Goal: Task Accomplishment & Management: Manage account settings

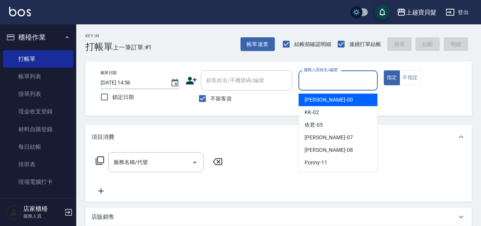
click at [329, 86] on input "服務人員姓名/編號" at bounding box center [338, 80] width 72 height 13
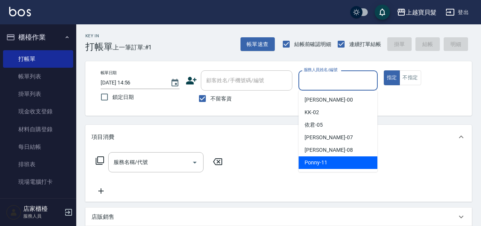
click at [341, 161] on div "Ponny -11" at bounding box center [337, 163] width 79 height 13
type input "Ponny-11"
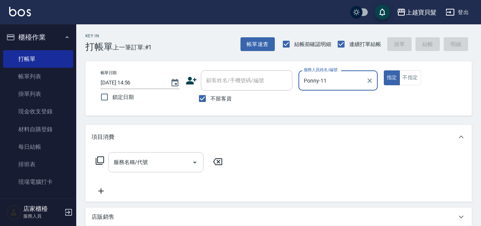
click at [133, 161] on input "服務名稱/代號" at bounding box center [150, 162] width 77 height 13
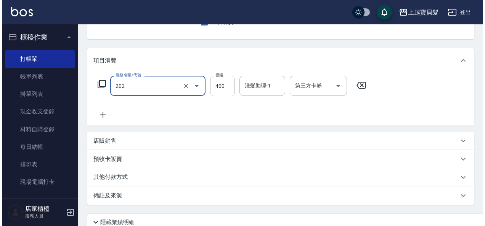
scroll to position [141, 0]
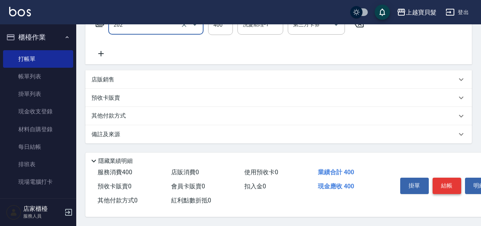
type input "剪髮(202)"
click at [449, 185] on button "結帳" at bounding box center [447, 186] width 29 height 16
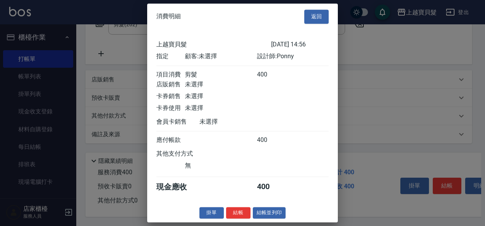
scroll to position [2, 0]
click at [261, 213] on button "結帳並列印" at bounding box center [269, 213] width 33 height 12
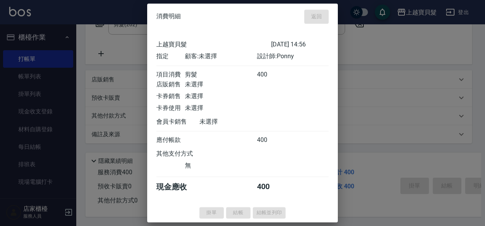
click at [261, 215] on div "掛單 結帳 結帳並列印" at bounding box center [242, 213] width 191 height 12
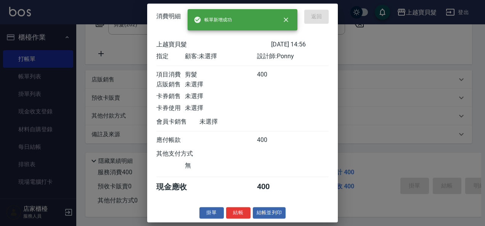
type input "2025/09/12 16:22"
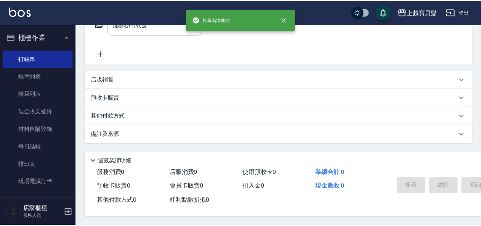
scroll to position [0, 0]
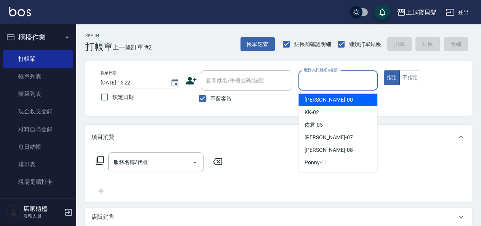
click at [320, 79] on input "服務人員姓名/編號" at bounding box center [338, 80] width 72 height 13
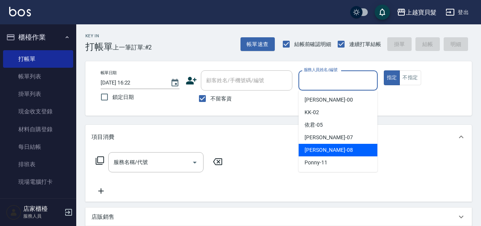
click at [329, 154] on div "[PERSON_NAME] -08" at bounding box center [337, 150] width 79 height 13
type input "[PERSON_NAME]-08"
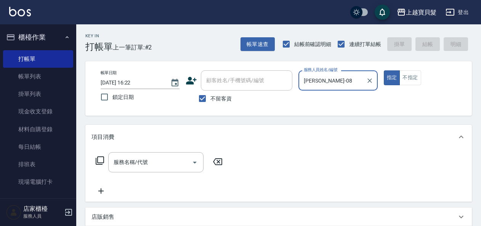
click at [96, 159] on icon at bounding box center [99, 160] width 9 height 9
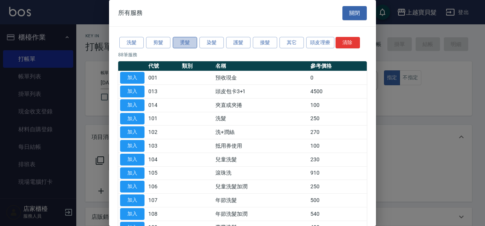
click at [188, 43] on button "燙髮" at bounding box center [185, 43] width 24 height 12
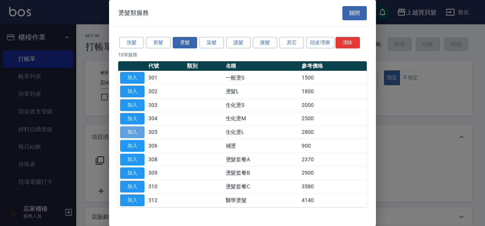
click at [138, 130] on button "加入" at bounding box center [132, 133] width 24 height 12
type input "生化燙L(305)"
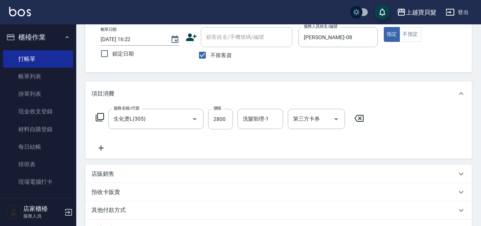
scroll to position [76, 0]
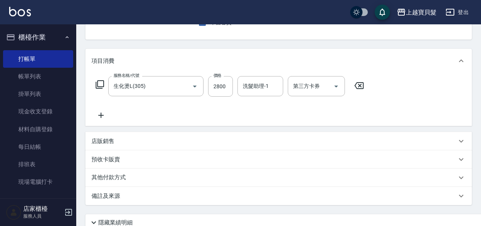
click at [104, 140] on p "店販銷售" at bounding box center [102, 142] width 23 height 8
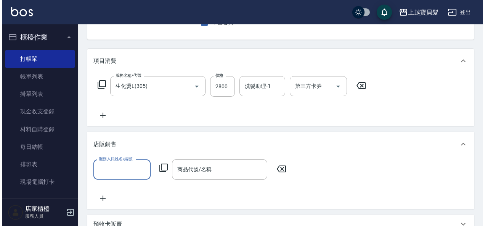
scroll to position [0, 0]
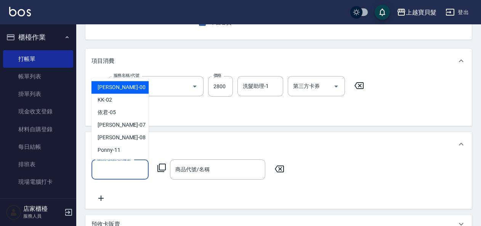
click at [134, 172] on input "服務人員姓名/編號" at bounding box center [120, 169] width 50 height 13
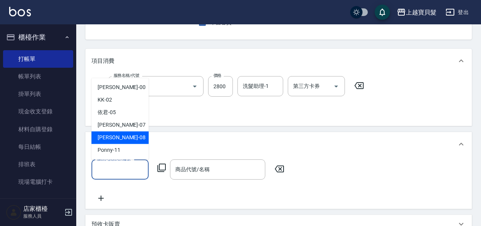
click at [123, 140] on div "[PERSON_NAME] -08" at bounding box center [119, 137] width 57 height 13
type input "[PERSON_NAME]-08"
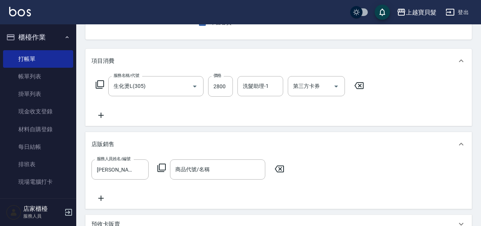
click at [163, 165] on icon at bounding box center [161, 168] width 9 height 9
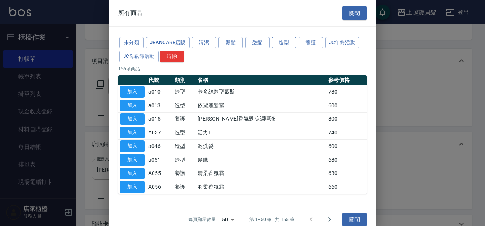
click at [287, 45] on button "造型" at bounding box center [284, 43] width 24 height 12
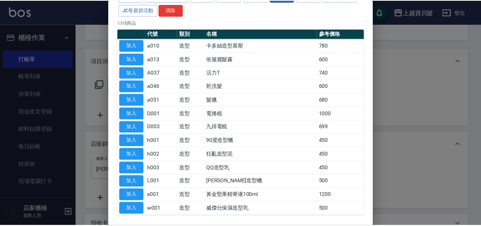
scroll to position [75, 0]
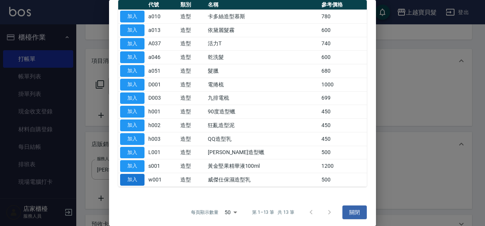
click at [128, 175] on button "加入" at bounding box center [132, 180] width 24 height 12
type input "威傑仕保濕造型乳"
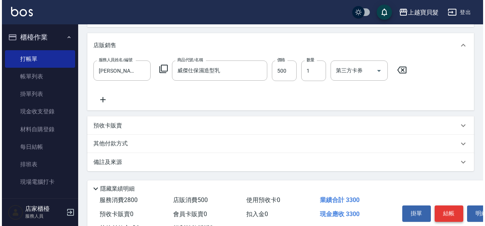
scroll to position [206, 0]
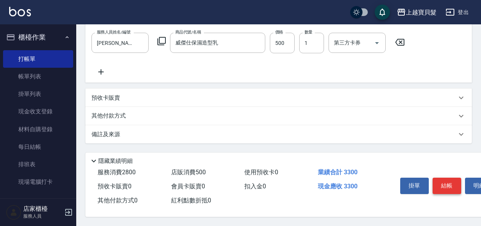
click at [438, 182] on button "結帳" at bounding box center [447, 186] width 29 height 16
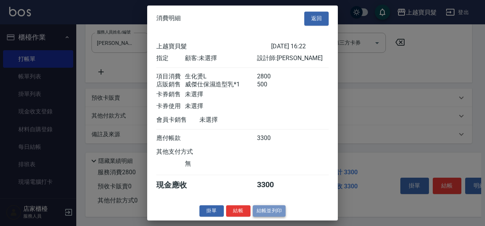
click at [270, 214] on button "結帳並列印" at bounding box center [269, 211] width 33 height 12
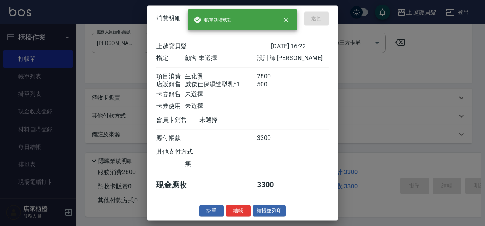
type input "2025/09/12 16:52"
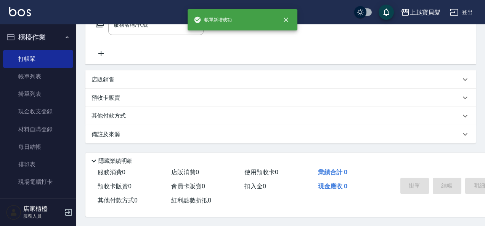
scroll to position [0, 0]
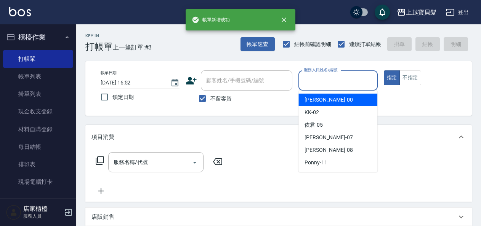
drag, startPoint x: 330, startPoint y: 80, endPoint x: 321, endPoint y: 142, distance: 62.9
click at [330, 81] on input "服務人員姓名/編號" at bounding box center [338, 80] width 72 height 13
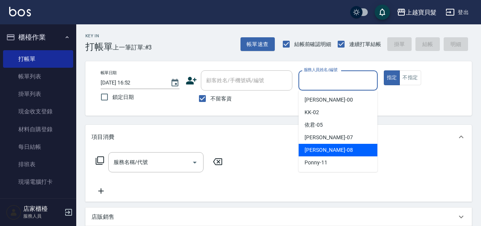
click at [318, 147] on span "[PERSON_NAME] -08" at bounding box center [329, 150] width 48 height 8
type input "[PERSON_NAME]-08"
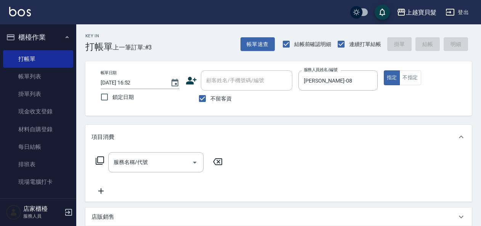
click at [99, 160] on icon at bounding box center [99, 160] width 9 height 9
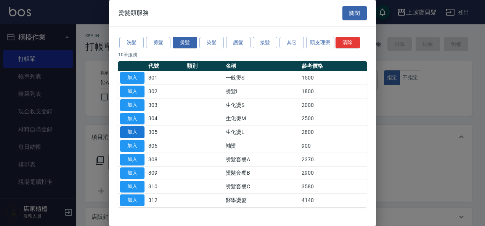
click at [136, 130] on button "加入" at bounding box center [132, 133] width 24 height 12
type input "生化燙L(305)"
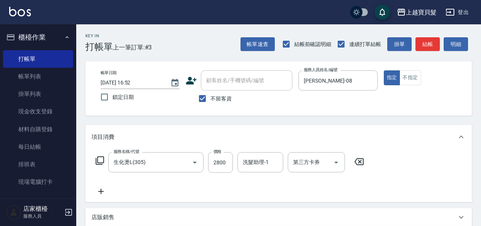
click at [103, 160] on icon at bounding box center [99, 160] width 9 height 9
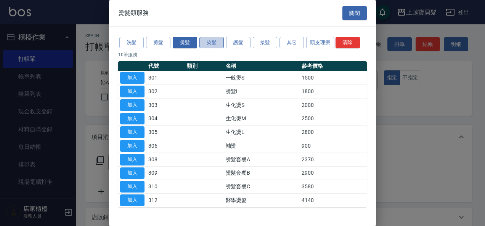
click at [210, 39] on button "染髮" at bounding box center [211, 43] width 24 height 12
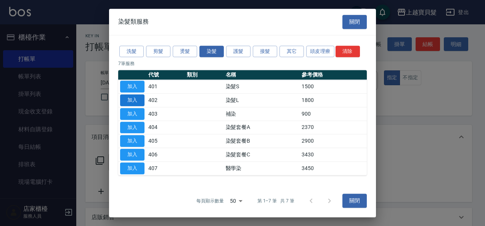
drag, startPoint x: 136, startPoint y: 99, endPoint x: 136, endPoint y: 104, distance: 4.6
click at [136, 101] on button "加入" at bounding box center [132, 101] width 24 height 12
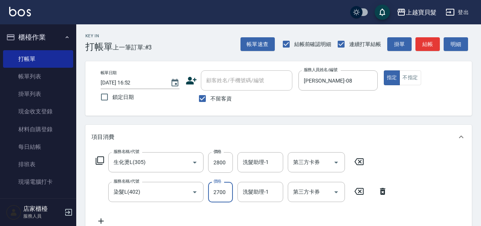
type input "2700"
click at [100, 162] on icon at bounding box center [99, 160] width 9 height 9
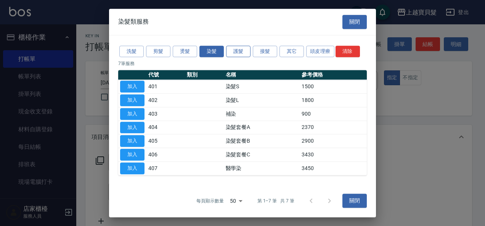
click at [236, 52] on button "護髮" at bounding box center [238, 52] width 24 height 12
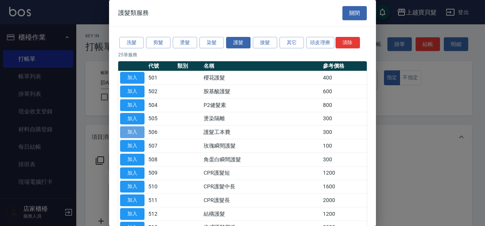
click at [130, 131] on button "加入" at bounding box center [132, 133] width 24 height 12
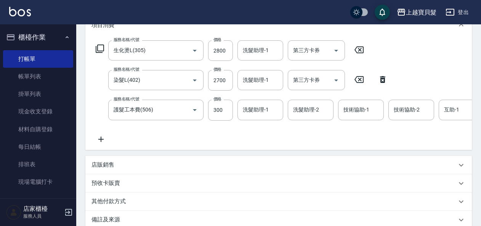
scroll to position [120, 0]
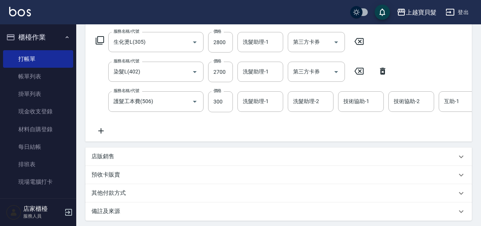
click at [105, 159] on p "店販銷售" at bounding box center [102, 157] width 23 height 8
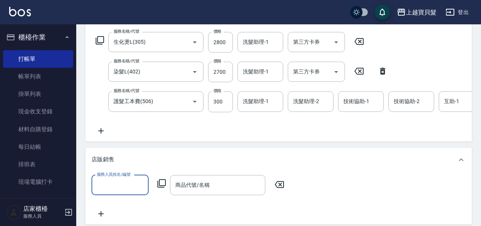
scroll to position [0, 0]
click at [114, 186] on input "服務人員姓名/編號" at bounding box center [120, 185] width 50 height 13
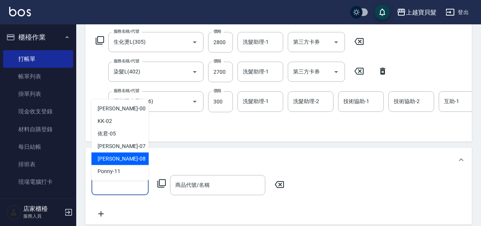
drag, startPoint x: 117, startPoint y: 159, endPoint x: 127, endPoint y: 168, distance: 14.3
click at [116, 159] on div "[PERSON_NAME] -08" at bounding box center [119, 159] width 57 height 13
type input "[PERSON_NAME]-08"
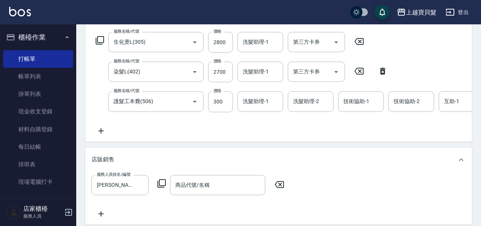
click at [163, 188] on icon at bounding box center [161, 183] width 9 height 9
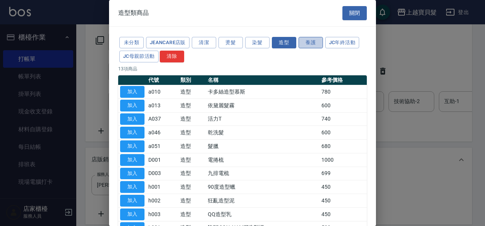
click at [310, 45] on button "養護" at bounding box center [310, 43] width 24 height 12
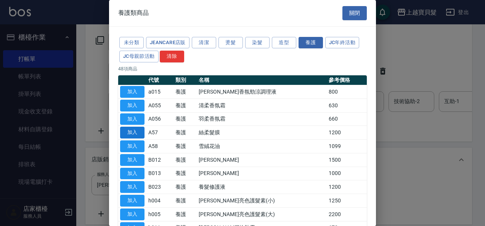
click at [126, 131] on button "加入" at bounding box center [132, 133] width 24 height 12
type input "絲柔髮膜"
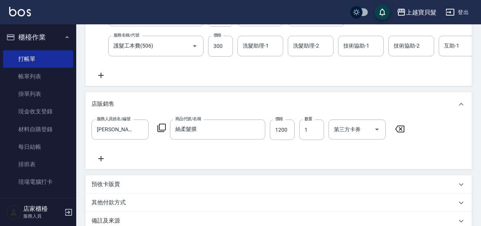
scroll to position [271, 0]
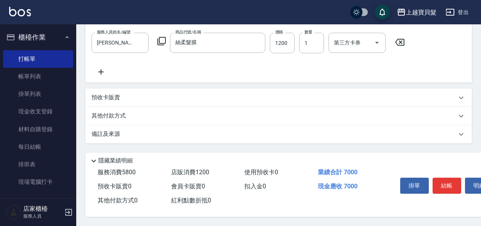
drag, startPoint x: 120, startPoint y: 114, endPoint x: 125, endPoint y: 119, distance: 6.7
click at [120, 114] on p "其他付款方式" at bounding box center [110, 116] width 38 height 8
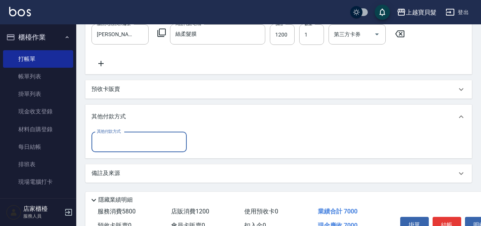
scroll to position [0, 0]
click at [145, 148] on input "其他付款方式" at bounding box center [139, 142] width 88 height 13
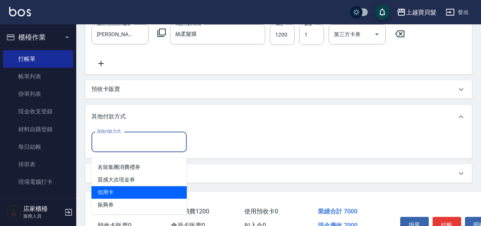
click at [143, 188] on span "信用卡" at bounding box center [138, 192] width 95 height 13
type input "信用卡"
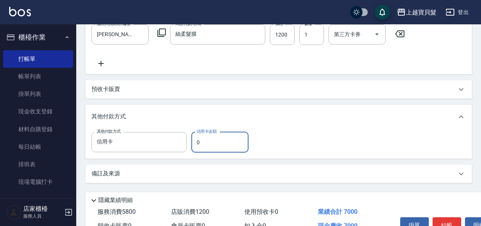
click at [194, 151] on input "0" at bounding box center [219, 142] width 57 height 21
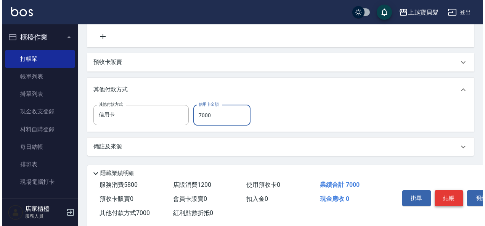
scroll to position [319, 0]
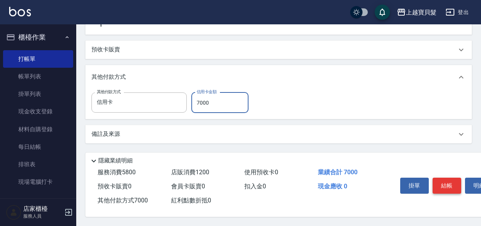
type input "7000"
click at [444, 184] on button "結帳" at bounding box center [447, 186] width 29 height 16
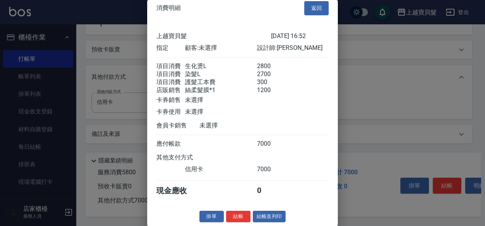
scroll to position [16, 0]
click at [270, 218] on button "結帳並列印" at bounding box center [269, 217] width 33 height 12
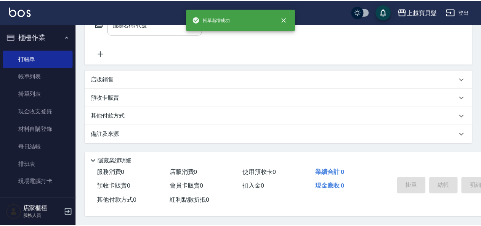
scroll to position [0, 0]
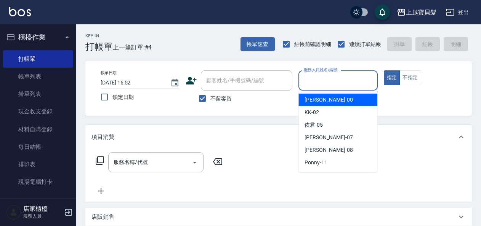
click at [337, 78] on input "服務人員姓名/編號" at bounding box center [338, 80] width 72 height 13
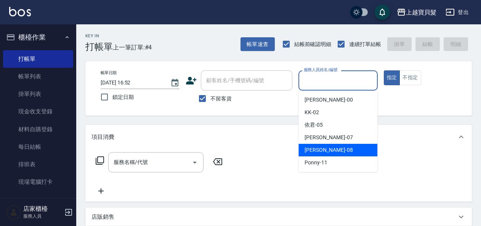
click at [316, 150] on span "[PERSON_NAME] -08" at bounding box center [329, 150] width 48 height 8
type input "[PERSON_NAME]-08"
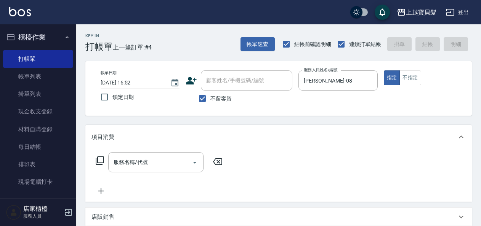
click at [98, 158] on icon at bounding box center [99, 160] width 9 height 9
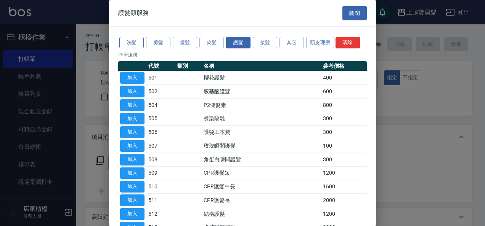
click at [133, 41] on button "洗髮" at bounding box center [131, 43] width 24 height 12
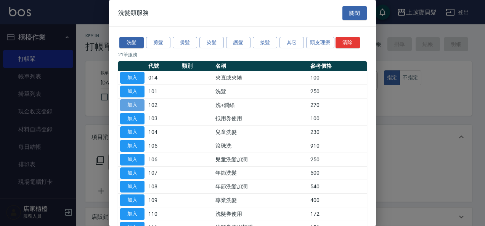
click at [127, 103] on button "加入" at bounding box center [132, 105] width 24 height 12
type input "洗+潤絲(102)"
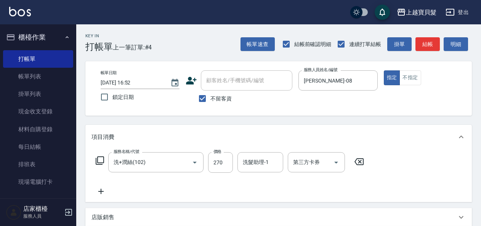
click at [99, 160] on icon at bounding box center [99, 160] width 9 height 9
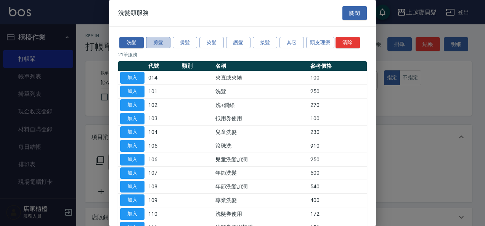
click at [158, 42] on button "剪髮" at bounding box center [158, 43] width 24 height 12
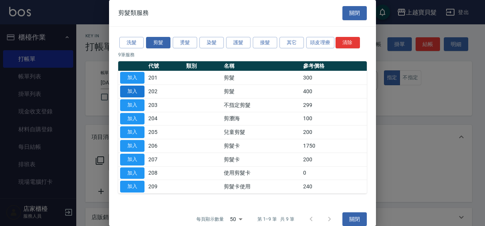
click at [130, 90] on button "加入" at bounding box center [132, 92] width 24 height 12
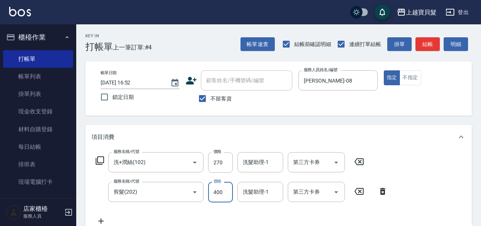
click at [211, 194] on input "400" at bounding box center [220, 192] width 25 height 21
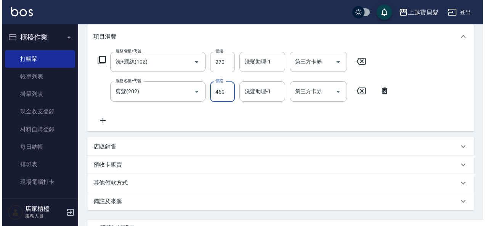
scroll to position [152, 0]
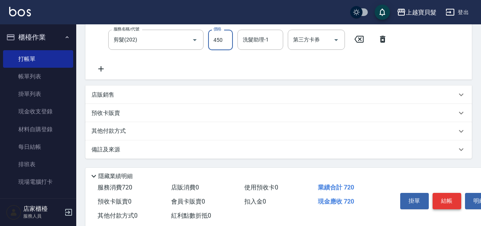
type input "450"
click at [452, 205] on button "結帳" at bounding box center [447, 201] width 29 height 16
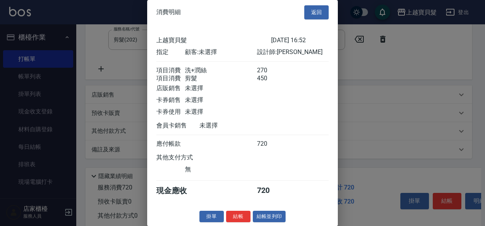
scroll to position [11, 0]
click at [269, 217] on button "結帳並列印" at bounding box center [269, 217] width 33 height 12
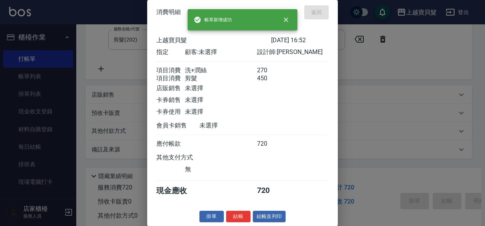
type input "2025/09/12 16:53"
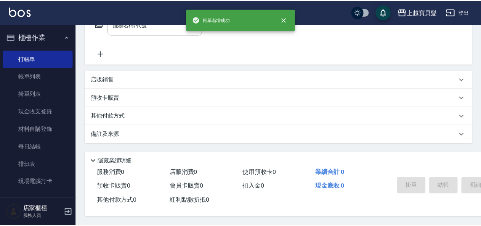
scroll to position [0, 0]
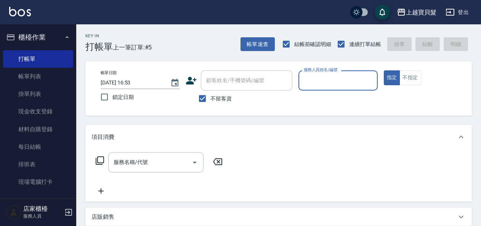
drag, startPoint x: 204, startPoint y: 101, endPoint x: 213, endPoint y: 89, distance: 14.6
click at [205, 101] on input "不留客資" at bounding box center [202, 99] width 16 height 16
checkbox input "false"
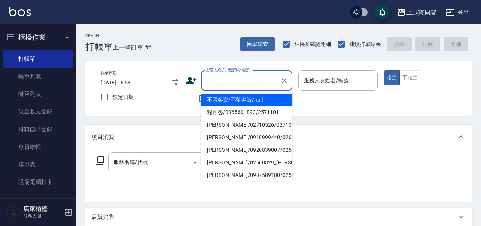
click at [223, 83] on input "顧客姓名/手機號碼/編號" at bounding box center [240, 80] width 73 height 13
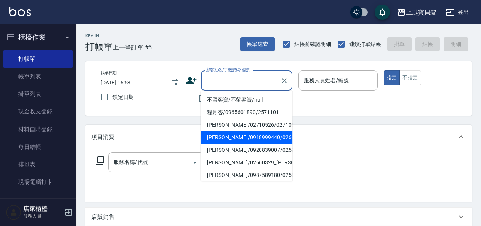
click at [225, 134] on li "張秀敏/0918999440/02600606" at bounding box center [246, 137] width 91 height 13
type input "張秀敏/0918999440/02600606"
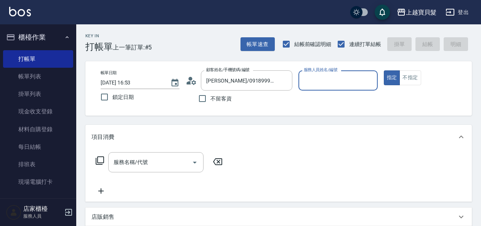
type input "[PERSON_NAME]-08"
click at [101, 159] on icon at bounding box center [99, 160] width 9 height 9
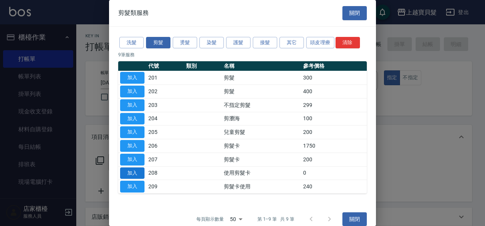
click at [133, 168] on button "加入" at bounding box center [132, 174] width 24 height 12
type input "使用剪髮卡(208)"
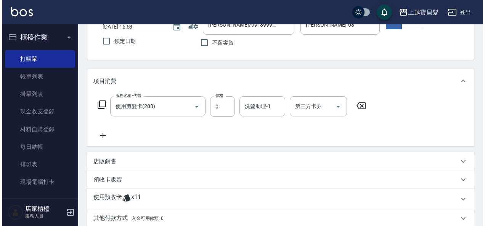
scroll to position [152, 0]
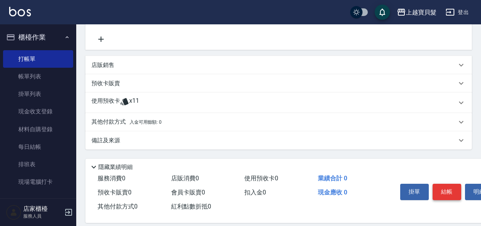
click at [447, 192] on button "結帳" at bounding box center [447, 192] width 29 height 16
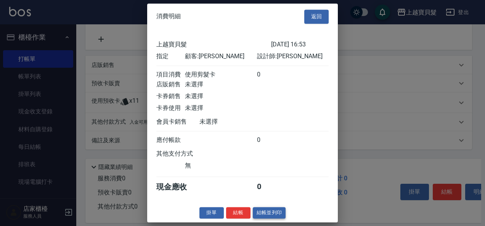
click at [275, 219] on button "結帳並列印" at bounding box center [269, 213] width 33 height 12
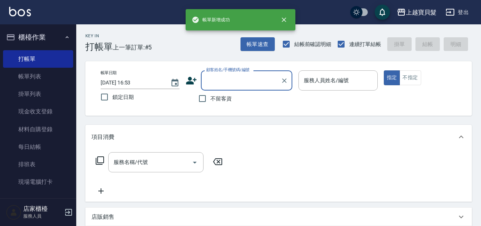
scroll to position [0, 0]
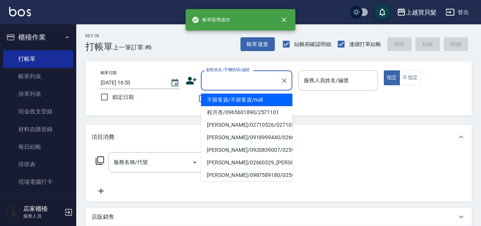
click at [227, 79] on input "顧客姓名/手機號碼/編號" at bounding box center [240, 80] width 73 height 13
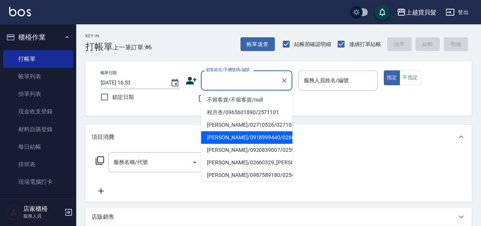
click at [220, 134] on li "張秀敏/0918999440/02600606" at bounding box center [246, 137] width 91 height 13
type input "張秀敏/0918999440/02600606"
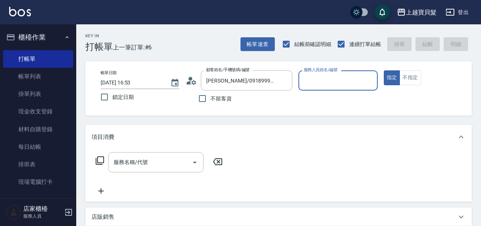
type input "[PERSON_NAME]-08"
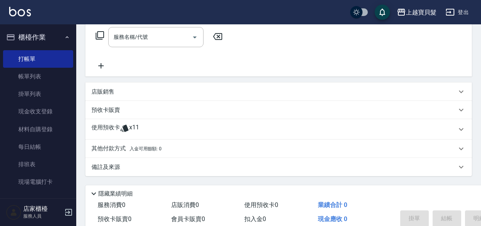
scroll to position [152, 0]
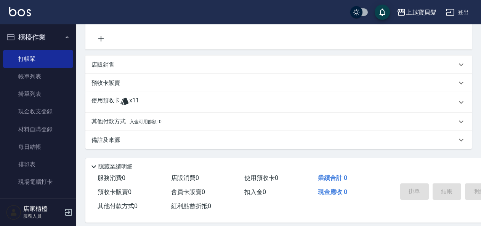
click at [126, 100] on icon at bounding box center [124, 101] width 8 height 7
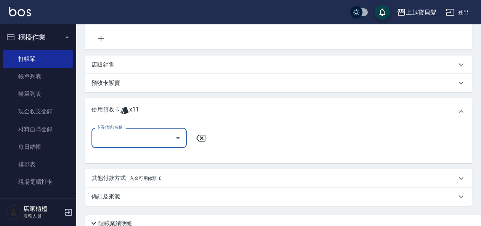
scroll to position [0, 0]
click at [177, 139] on icon "Open" at bounding box center [177, 138] width 9 height 9
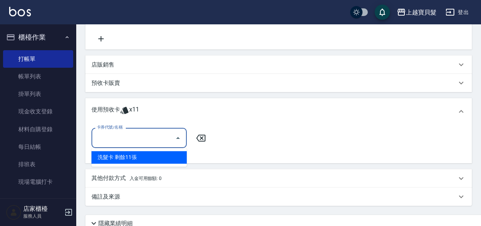
click at [173, 158] on div "洗髮卡 剩餘11張" at bounding box center [138, 157] width 95 height 13
type input "洗髮卡"
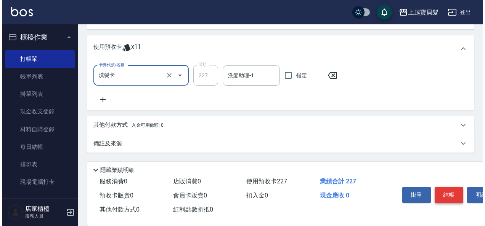
scroll to position [227, 0]
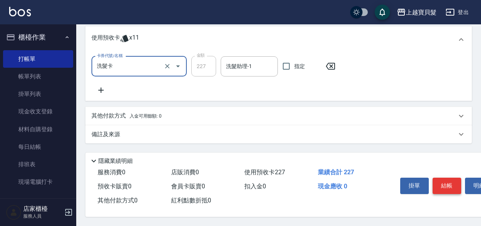
click at [446, 179] on button "結帳" at bounding box center [447, 186] width 29 height 16
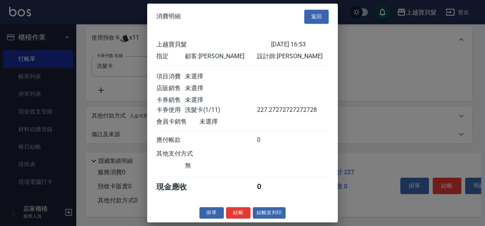
scroll to position [2, 0]
click at [260, 215] on button "結帳並列印" at bounding box center [269, 213] width 33 height 12
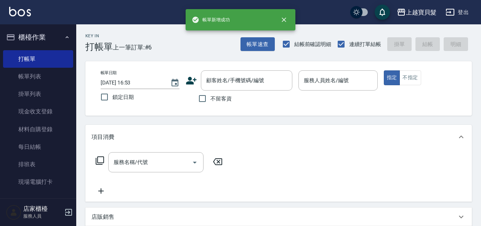
scroll to position [0, 0]
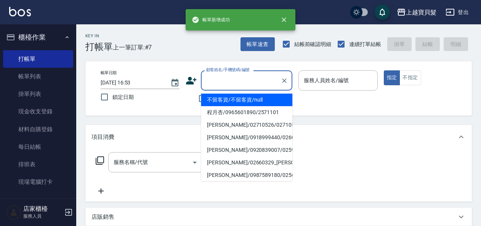
click at [274, 79] on input "顧客姓名/手機號碼/編號" at bounding box center [240, 80] width 73 height 13
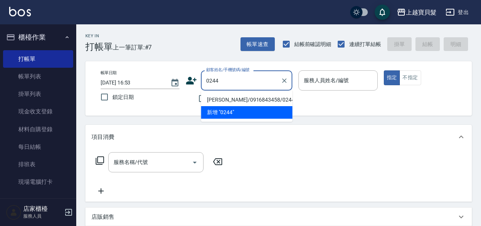
click at [214, 99] on li "黃珀桂/0916843458/02440915" at bounding box center [246, 100] width 91 height 13
type input "黃珀桂/0916843458/02440915"
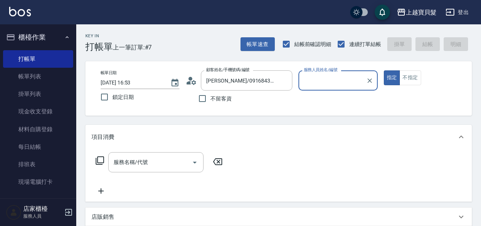
type input "[PERSON_NAME]-08"
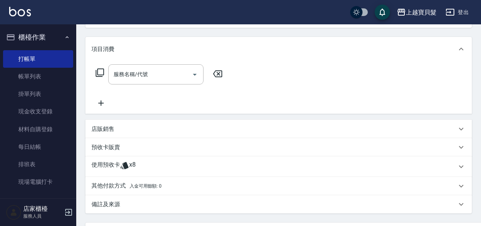
scroll to position [114, 0]
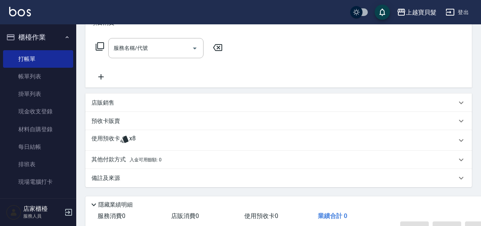
click at [126, 136] on icon at bounding box center [124, 139] width 8 height 7
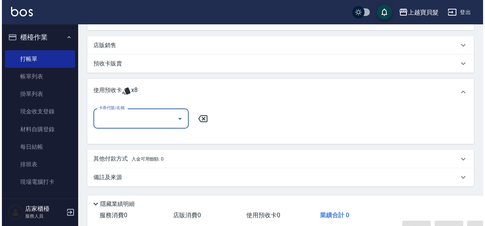
scroll to position [218, 0]
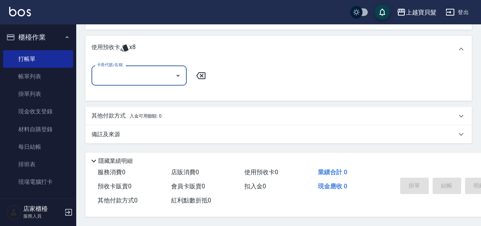
click at [175, 75] on icon "Open" at bounding box center [177, 75] width 9 height 9
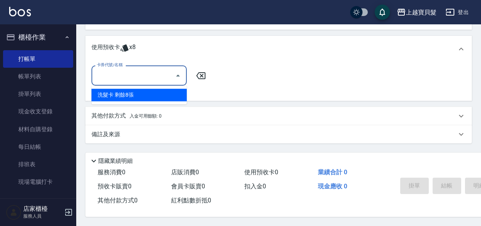
click at [176, 93] on div "洗髮卡 剩餘8張" at bounding box center [138, 95] width 95 height 13
type input "洗髮卡"
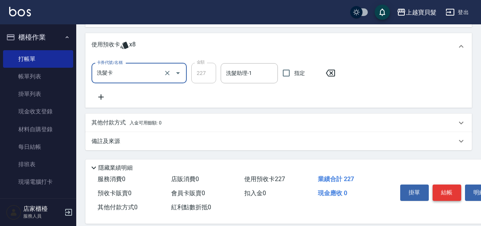
click at [451, 199] on button "結帳" at bounding box center [447, 193] width 29 height 16
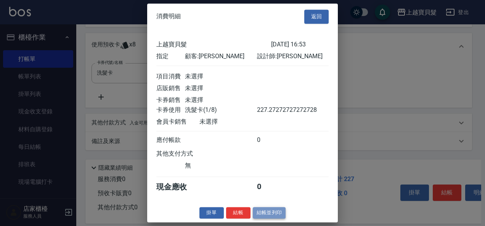
click at [268, 218] on button "結帳並列印" at bounding box center [269, 213] width 33 height 12
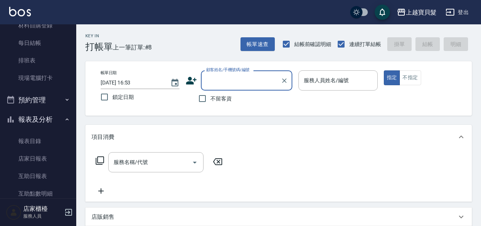
scroll to position [191, 0]
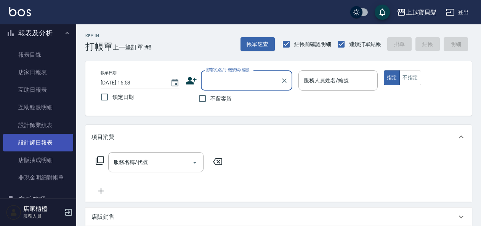
click at [35, 148] on link "設計師日報表" at bounding box center [38, 143] width 70 height 18
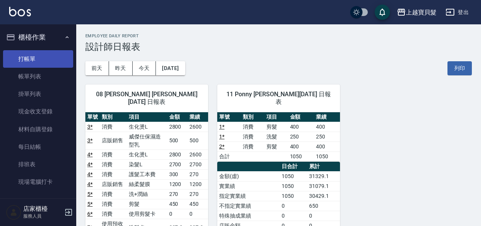
click at [20, 63] on link "打帳單" at bounding box center [38, 59] width 70 height 18
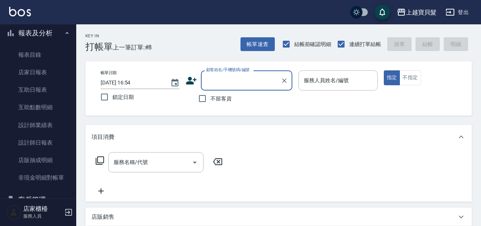
click at [207, 107] on div "帳單日期 2025/09/12 16:54 鎖定日期 顧客姓名/手機號碼/編號 顧客姓名/手機號碼/編號 不留客資 服務人員姓名/編號 服務人員姓名/編號 指…" at bounding box center [278, 88] width 386 height 55
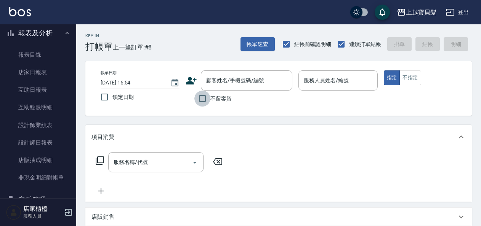
click at [208, 104] on input "不留客資" at bounding box center [202, 99] width 16 height 16
checkbox input "true"
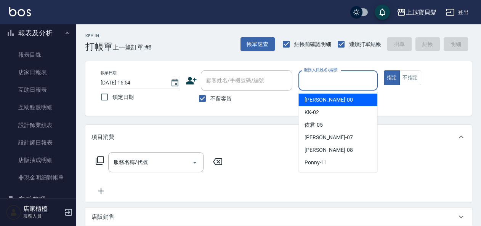
click at [310, 83] on input "服務人員姓名/編號" at bounding box center [338, 80] width 72 height 13
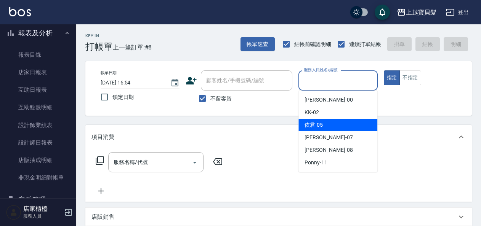
click at [304, 123] on div "依君 -05" at bounding box center [337, 125] width 79 height 13
type input "依君-05"
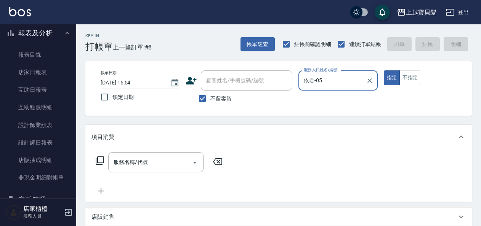
click at [103, 161] on icon at bounding box center [99, 160] width 9 height 9
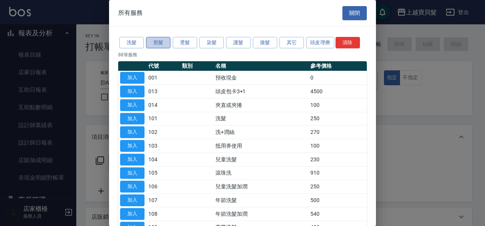
drag, startPoint x: 156, startPoint y: 40, endPoint x: 149, endPoint y: 46, distance: 9.8
click at [156, 40] on button "剪髮" at bounding box center [158, 43] width 24 height 12
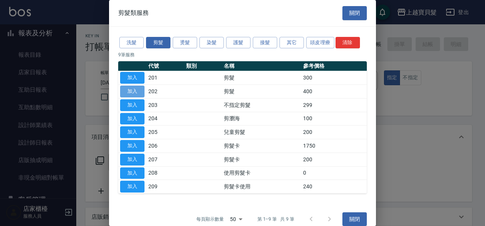
click at [127, 91] on button "加入" at bounding box center [132, 92] width 24 height 12
type input "剪髮(202)"
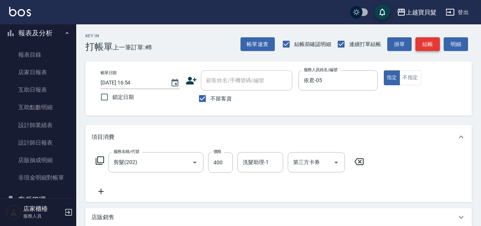
click at [418, 42] on button "結帳" at bounding box center [427, 44] width 24 height 14
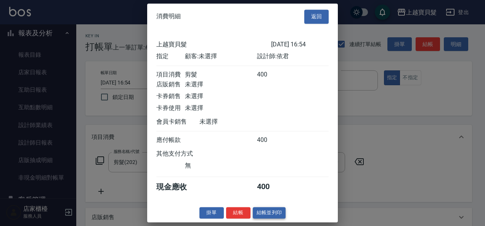
click at [273, 217] on button "結帳並列印" at bounding box center [269, 213] width 33 height 12
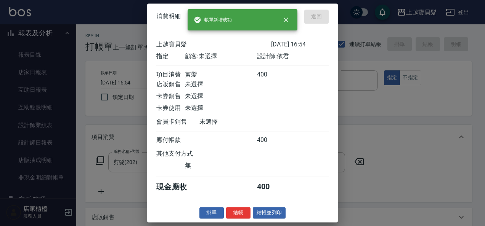
type input "2025/09/12 17:05"
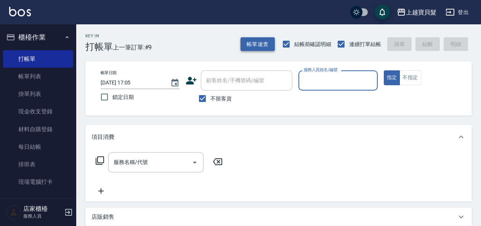
click at [271, 49] on button "帳單速查" at bounding box center [258, 44] width 34 height 14
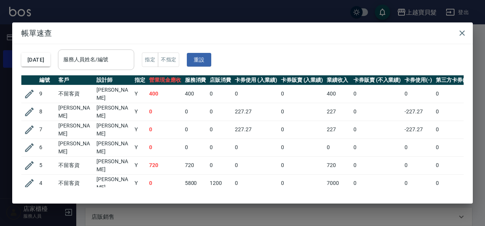
click at [106, 63] on input "服務人員姓名/編號" at bounding box center [95, 59] width 69 height 13
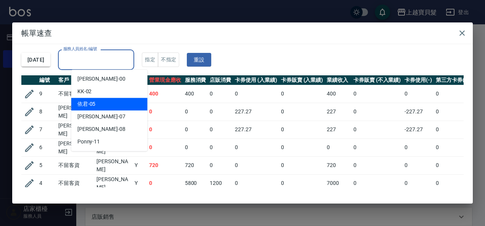
click at [106, 105] on div "依君 -05" at bounding box center [109, 104] width 76 height 13
type input "依君-05"
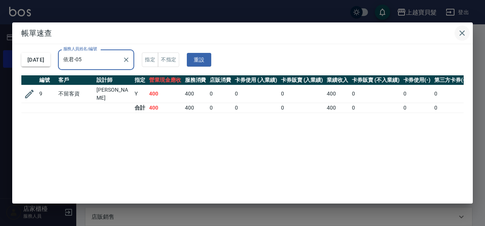
click at [462, 29] on icon "button" at bounding box center [461, 33] width 9 height 9
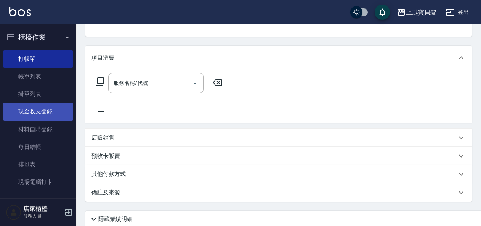
scroll to position [140, 0]
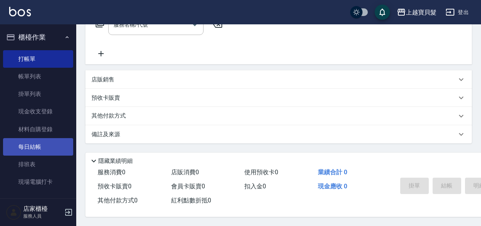
click at [40, 145] on link "每日結帳" at bounding box center [38, 147] width 70 height 18
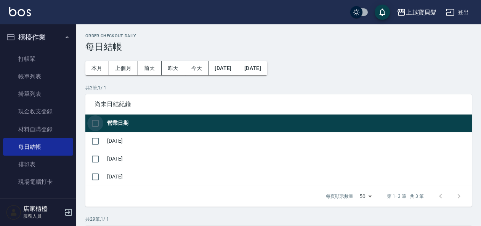
click at [95, 120] on input "checkbox" at bounding box center [95, 123] width 16 height 16
checkbox input "true"
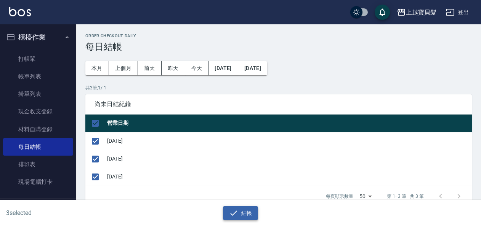
click at [252, 211] on button "結帳" at bounding box center [240, 214] width 35 height 14
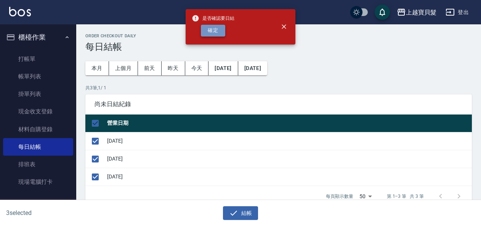
click at [215, 30] on button "確定" at bounding box center [213, 31] width 24 height 12
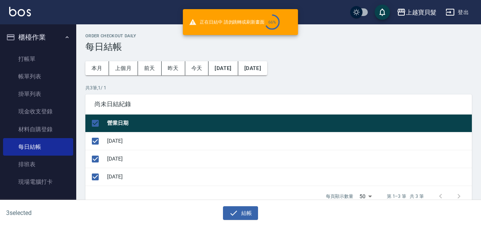
checkbox input "false"
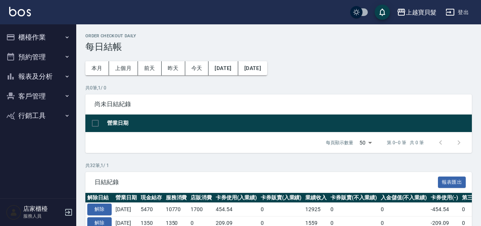
scroll to position [38, 0]
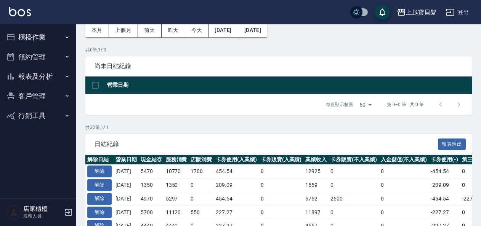
click at [22, 98] on button "客戶管理" at bounding box center [38, 97] width 70 height 20
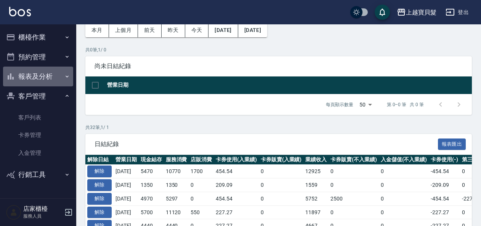
click at [34, 82] on button "報表及分析" at bounding box center [38, 77] width 70 height 20
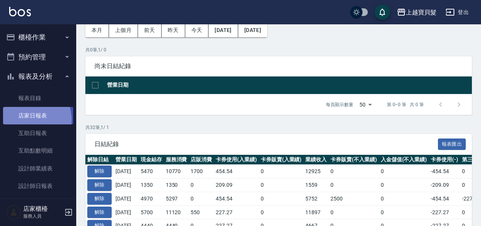
click at [25, 120] on link "店家日報表" at bounding box center [38, 116] width 70 height 18
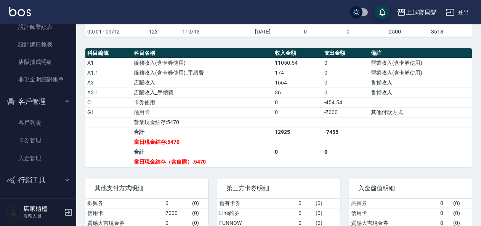
scroll to position [259, 0]
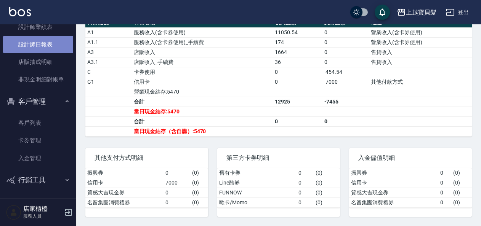
click at [53, 42] on link "設計師日報表" at bounding box center [38, 45] width 70 height 18
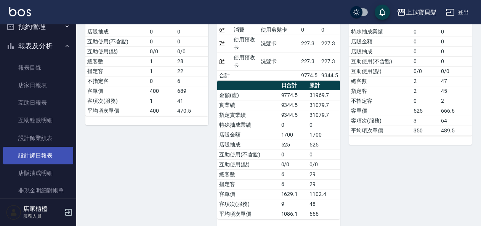
scroll to position [27, 0]
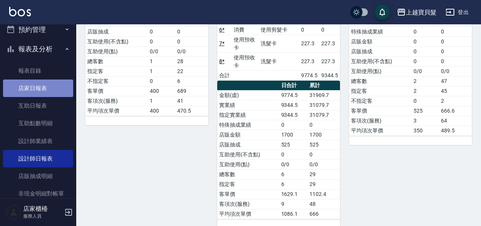
click at [46, 83] on link "店家日報表" at bounding box center [38, 89] width 70 height 18
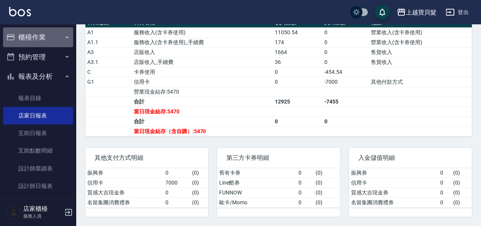
click at [59, 39] on button "櫃檯作業" at bounding box center [38, 37] width 70 height 20
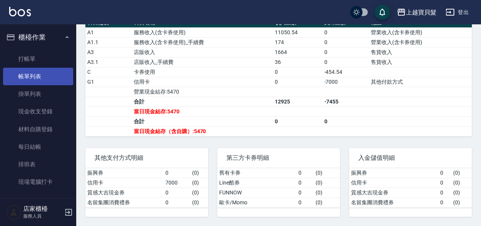
click at [46, 79] on link "帳單列表" at bounding box center [38, 77] width 70 height 18
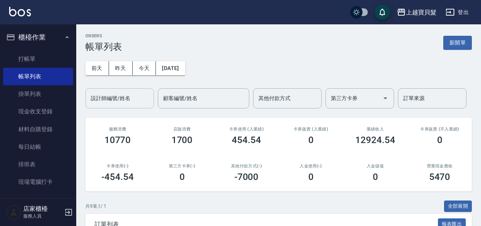
click at [120, 97] on input "設計師編號/姓名" at bounding box center [120, 98] width 62 height 13
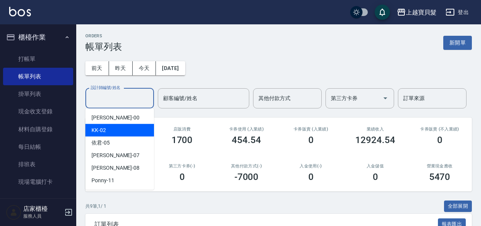
click at [122, 133] on div "KK -02" at bounding box center [119, 130] width 69 height 13
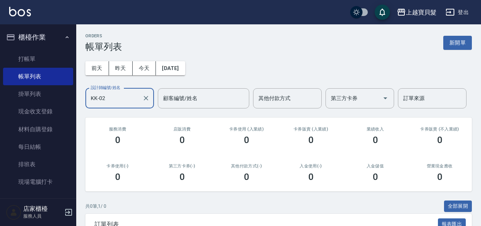
click at [121, 90] on div "KK-02 設計師編號/姓名" at bounding box center [119, 98] width 69 height 20
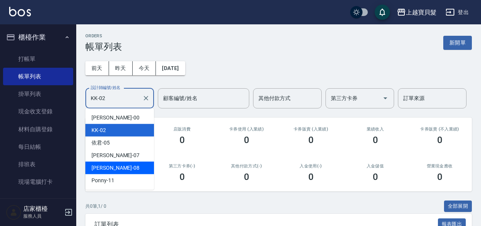
click at [132, 166] on div "[PERSON_NAME] -08" at bounding box center [119, 168] width 69 height 13
type input "[PERSON_NAME]-08"
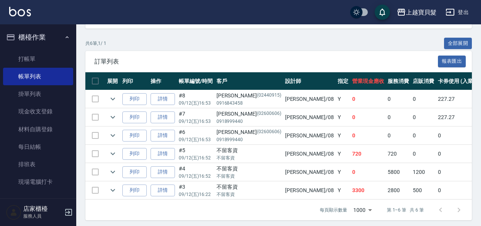
scroll to position [171, 0]
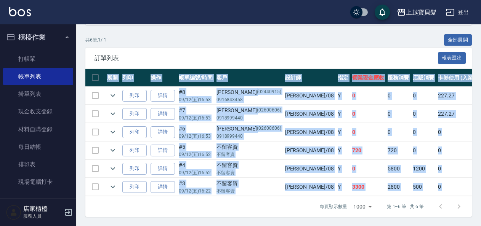
drag, startPoint x: 276, startPoint y: 197, endPoint x: 279, endPoint y: 194, distance: 4.9
click at [279, 194] on div "訂單列表 報表匯出 展開 列印 操作 帳單編號/時間 客戶 設計師 指定 營業現金應收 服務消費 店販消費 卡券使用 (入業績) 卡券販賣 (入業績) 業績收…" at bounding box center [278, 133] width 386 height 170
click at [270, 200] on div "每頁顯示數量 1000 1000 第 1–6 筆 共 6 筆" at bounding box center [278, 207] width 386 height 21
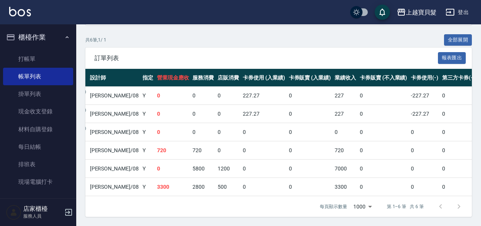
scroll to position [0, 0]
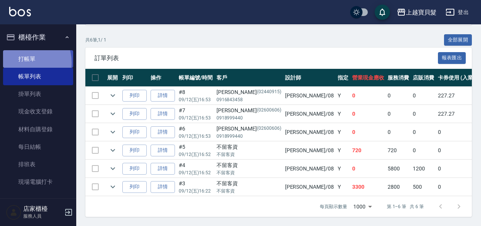
click at [23, 63] on link "打帳單" at bounding box center [38, 59] width 70 height 18
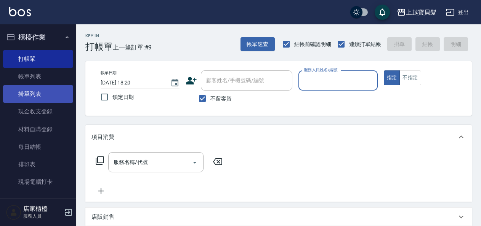
drag, startPoint x: 20, startPoint y: 93, endPoint x: 31, endPoint y: 87, distance: 12.6
click at [20, 93] on link "掛單列表" at bounding box center [38, 94] width 70 height 18
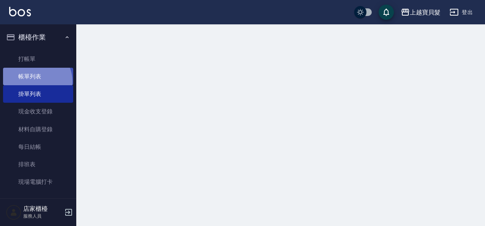
click at [36, 82] on link "帳單列表" at bounding box center [38, 77] width 70 height 18
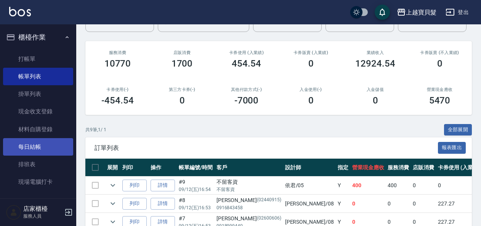
scroll to position [76, 0]
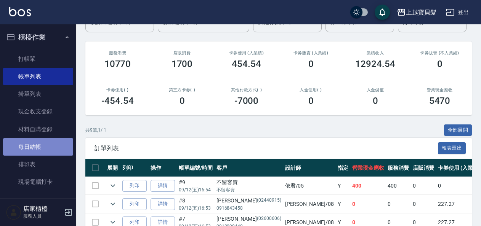
click at [53, 146] on link "每日結帳" at bounding box center [38, 147] width 70 height 18
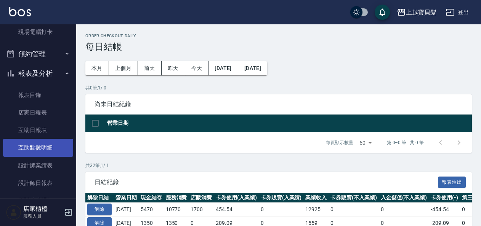
scroll to position [152, 0]
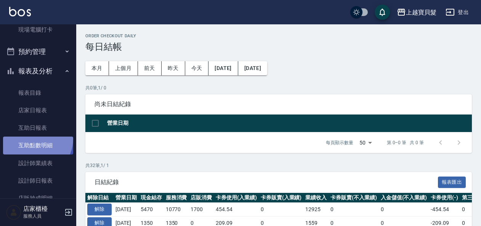
click at [32, 139] on link "互助點數明細" at bounding box center [38, 146] width 70 height 18
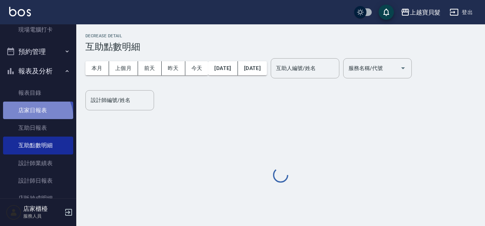
click at [35, 117] on link "店家日報表" at bounding box center [38, 111] width 70 height 18
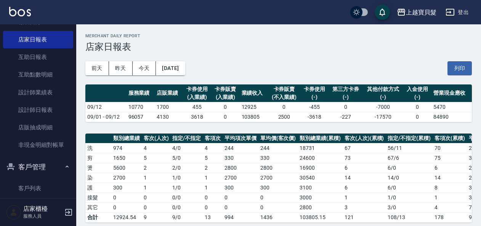
scroll to position [229, 0]
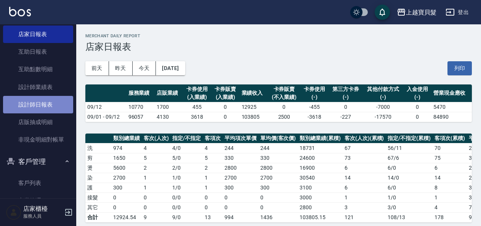
click at [46, 111] on link "設計師日報表" at bounding box center [38, 105] width 70 height 18
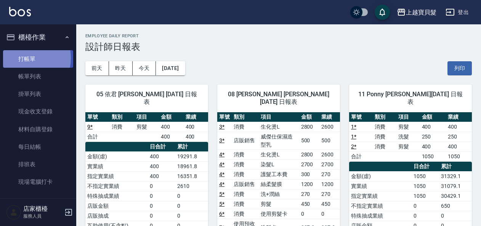
click at [19, 58] on link "打帳單" at bounding box center [38, 59] width 70 height 18
